Goal: Information Seeking & Learning: Learn about a topic

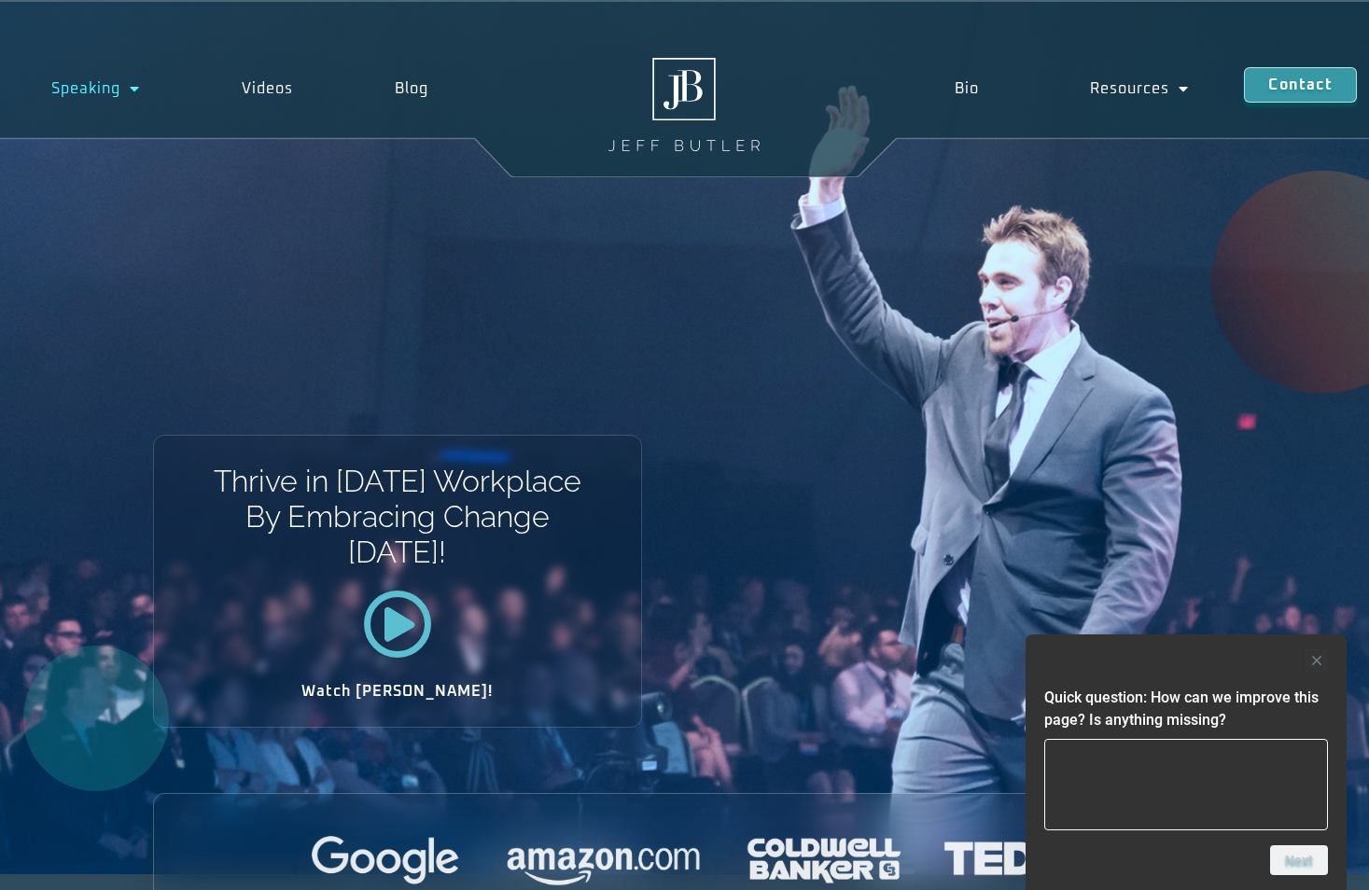
click at [107, 82] on link "Speaking" at bounding box center [95, 88] width 190 height 43
click at [90, 99] on link "Speaking" at bounding box center [95, 88] width 190 height 43
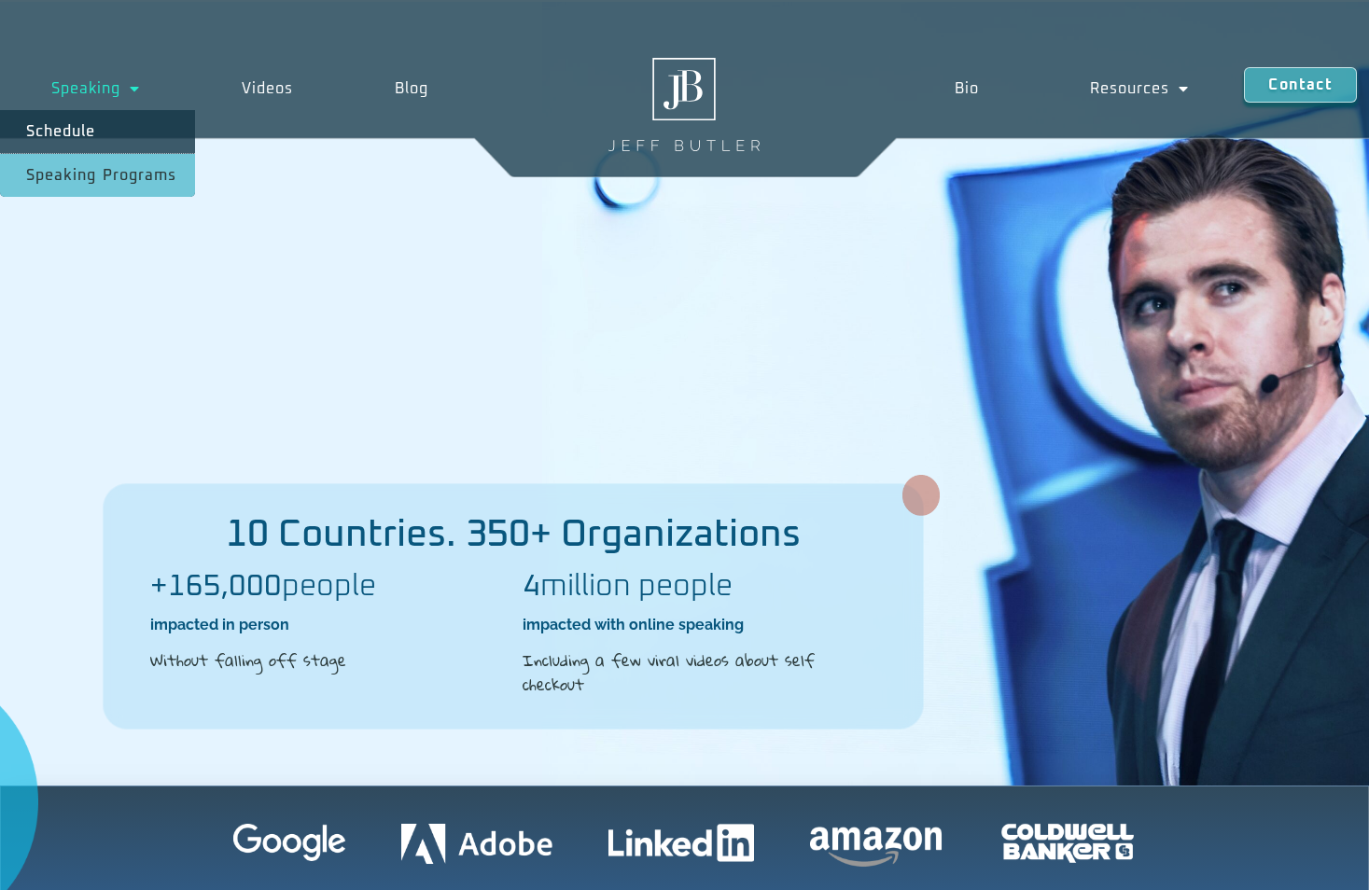
click at [124, 93] on span "Menu" at bounding box center [130, 89] width 20 height 34
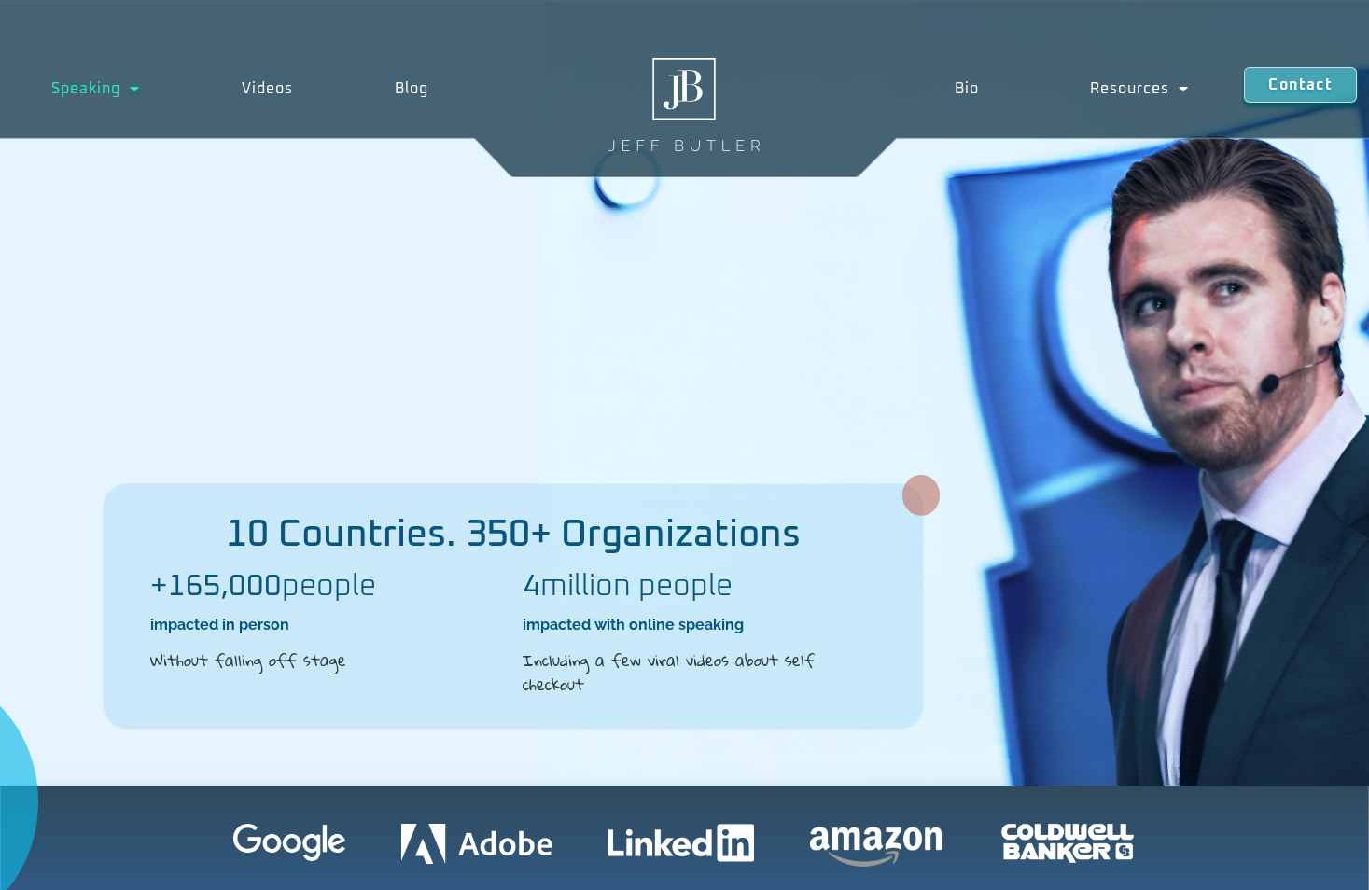
click at [70, 90] on link "Speaking" at bounding box center [95, 88] width 190 height 43
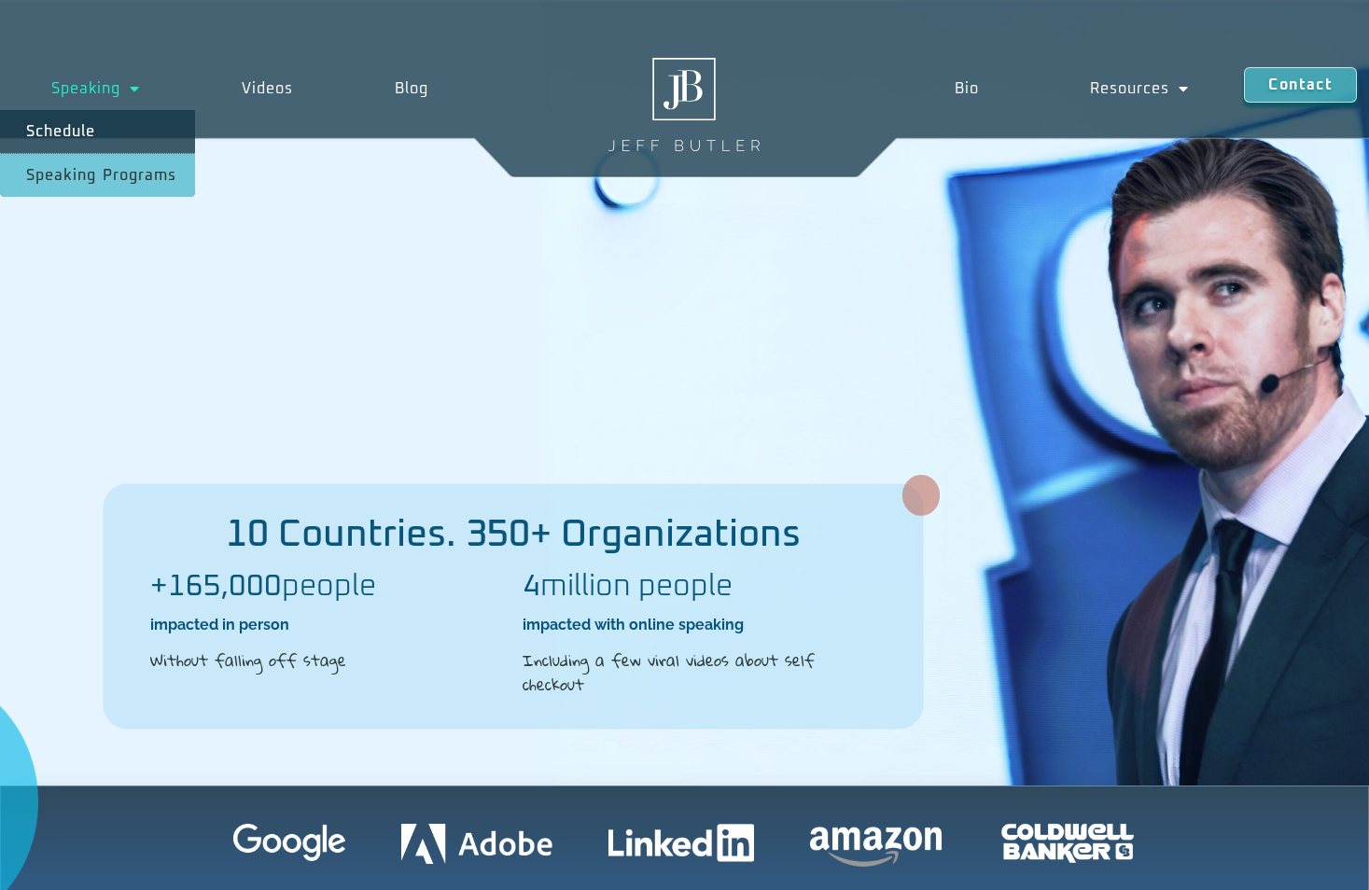
click at [77, 90] on link "Speaking" at bounding box center [95, 88] width 190 height 43
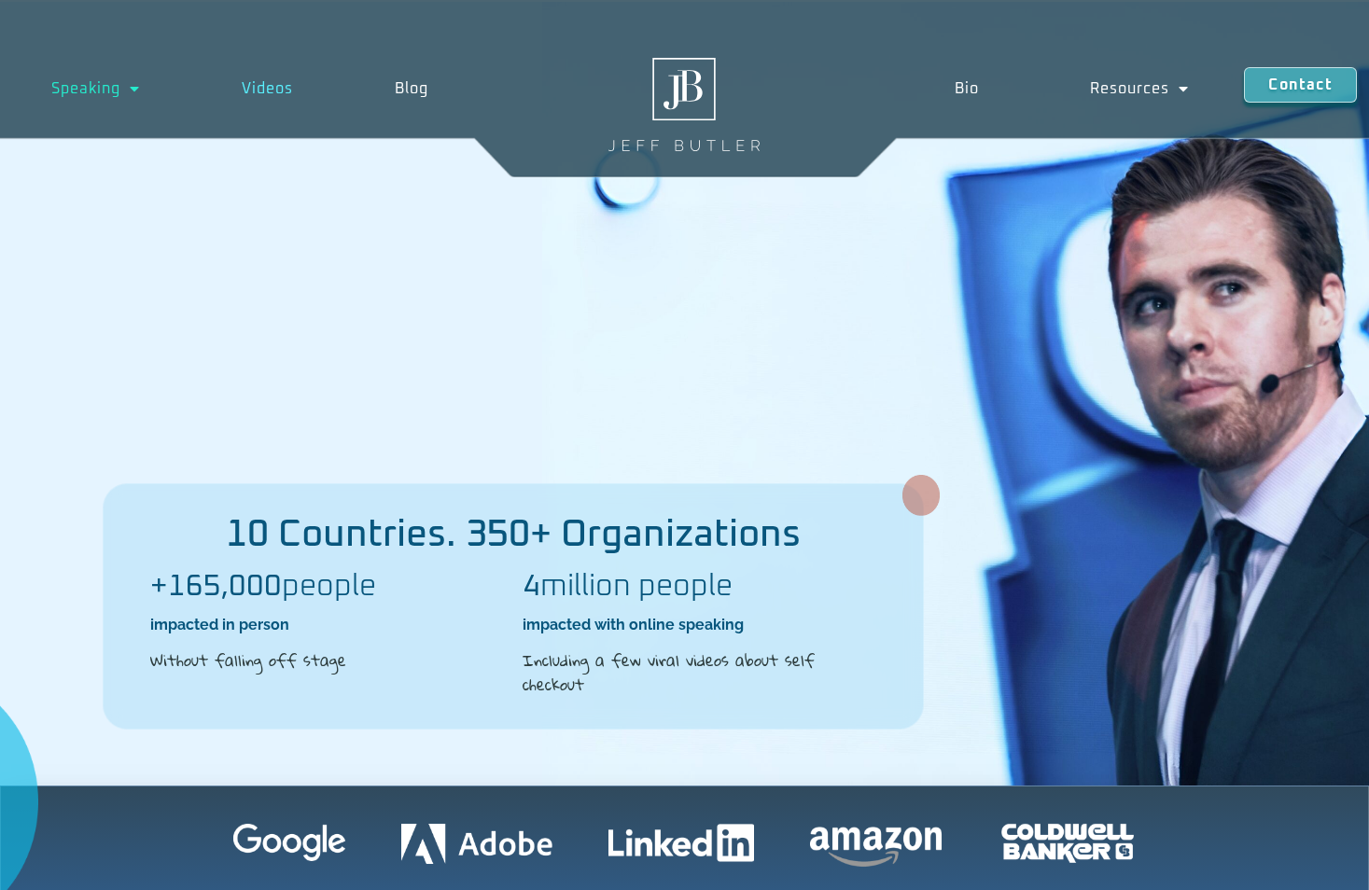
click at [264, 84] on link "Videos" at bounding box center [266, 88] width 153 height 43
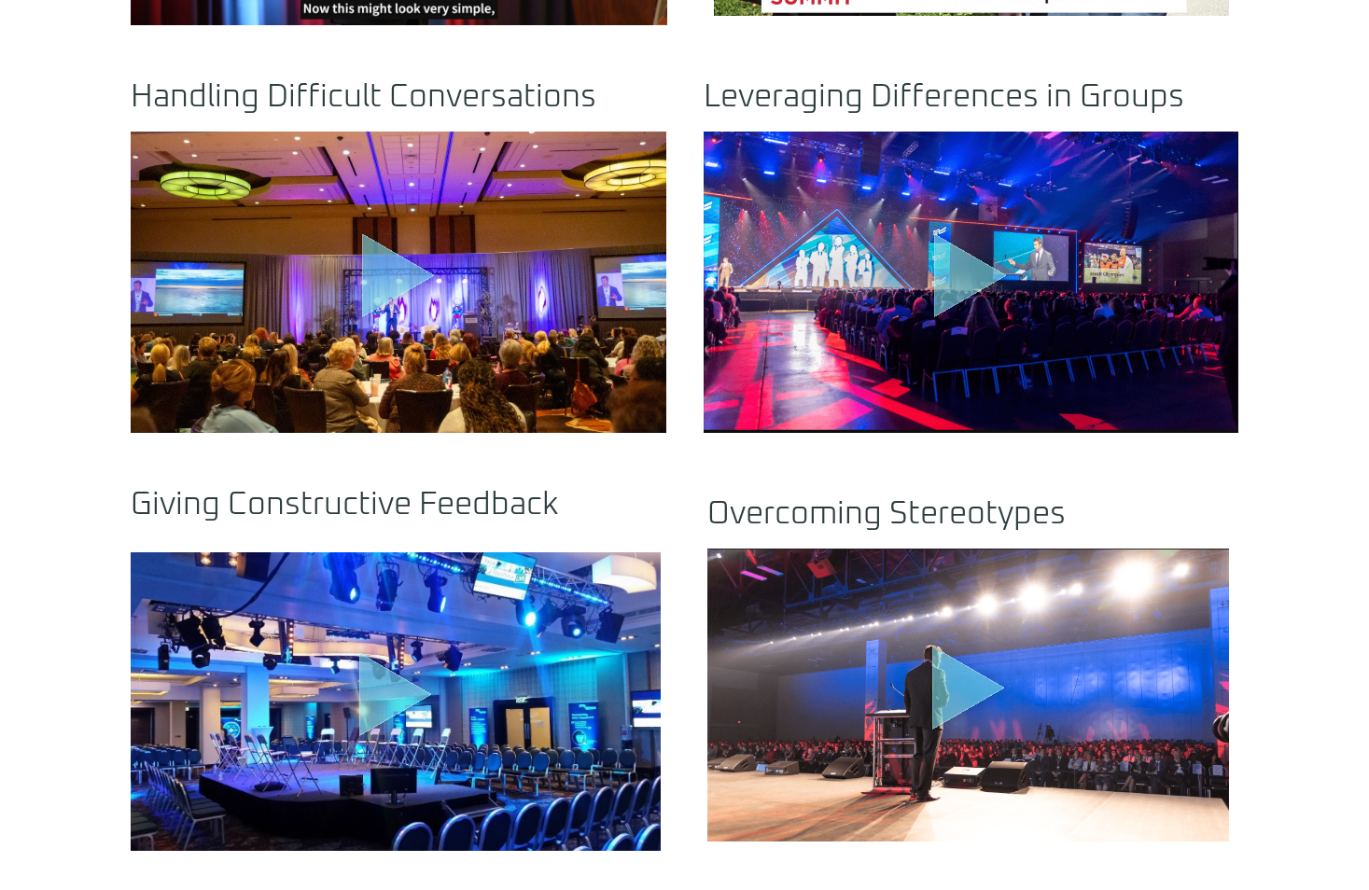
scroll to position [746, 0]
